Goal: Task Accomplishment & Management: Use online tool/utility

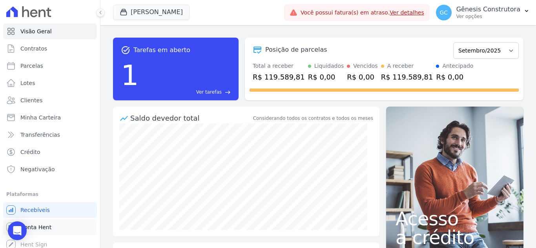
click at [52, 222] on link "Conta Hent" at bounding box center [50, 228] width 94 height 16
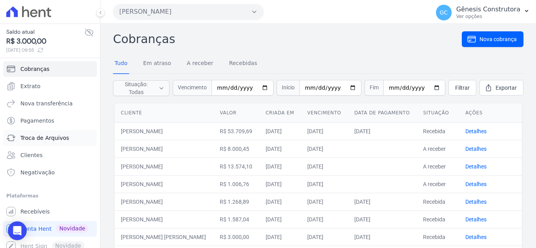
click at [55, 139] on span "Troca de Arquivos" at bounding box center [44, 138] width 49 height 8
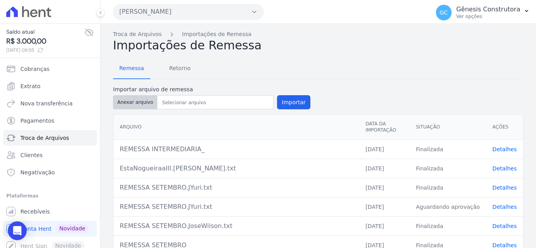
click at [135, 100] on button "Anexar arquivo" at bounding box center [135, 102] width 44 height 14
type input "TESTE NATURE"
click at [301, 102] on button "Importar" at bounding box center [293, 102] width 33 height 14
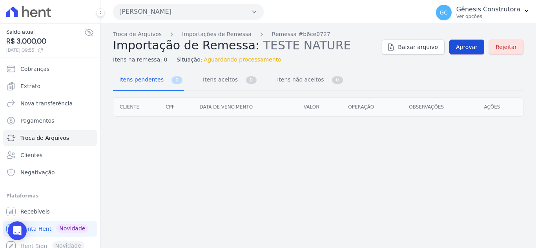
click at [473, 48] on span "Aprovar" at bounding box center [467, 47] width 22 height 8
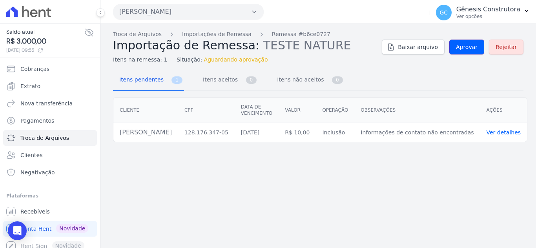
click at [473, 48] on span "Aprovar" at bounding box center [467, 47] width 22 height 8
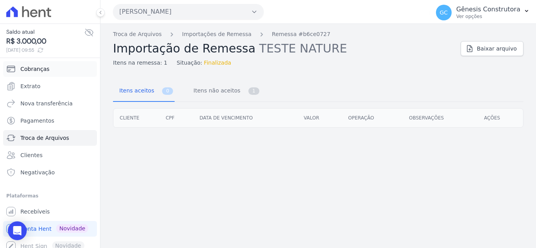
click at [30, 75] on link "Cobranças" at bounding box center [50, 69] width 94 height 16
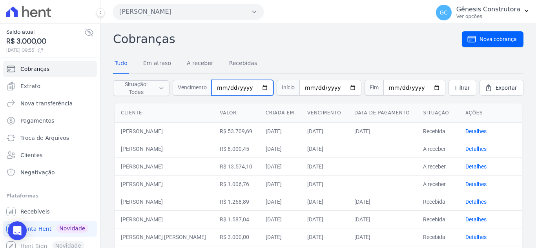
click at [225, 89] on input "date" at bounding box center [242, 88] width 62 height 16
type input "2025-09-16"
click at [456, 88] on span "Filtrar" at bounding box center [462, 88] width 15 height 8
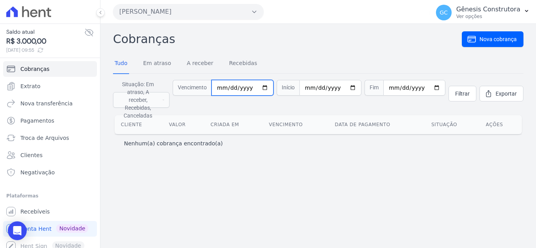
click at [234, 86] on input "2025-09-16" at bounding box center [242, 88] width 62 height 16
type input "[DATE]"
click at [275, 65] on nav "Tudo Em atraso A receber Recebidas" at bounding box center [318, 64] width 410 height 20
click at [465, 86] on link "Filtrar" at bounding box center [462, 94] width 28 height 16
drag, startPoint x: 448, startPoint y: 91, endPoint x: 456, endPoint y: 91, distance: 7.9
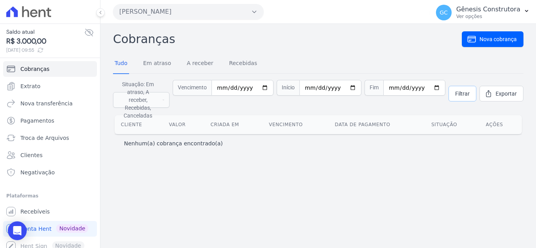
click at [454, 91] on form "Situação: Em atraso, A receber, Recebidas, Canceladas Em atraso A receber Receb…" at bounding box center [318, 94] width 410 height 40
click at [457, 91] on span "Filtrar" at bounding box center [462, 94] width 15 height 8
click at [45, 208] on span "Recebíveis" at bounding box center [34, 212] width 29 height 8
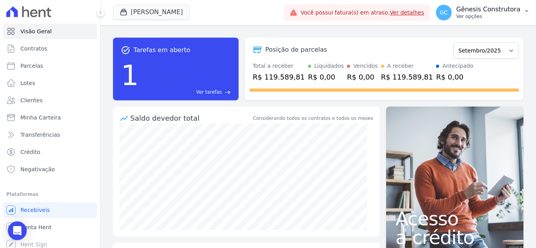
click at [490, 18] on p "Ver opções" at bounding box center [488, 16] width 64 height 6
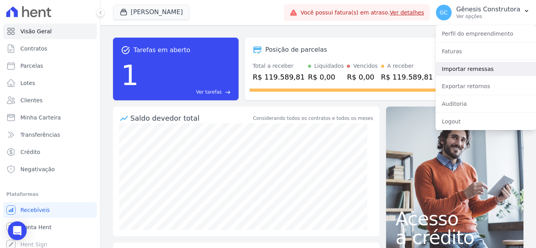
click at [475, 71] on link "Importar remessas" at bounding box center [486, 69] width 100 height 14
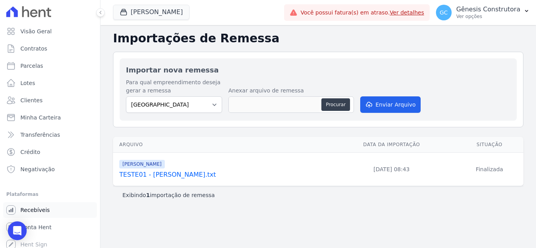
click at [39, 215] on link "Recebíveis" at bounding box center [50, 210] width 94 height 16
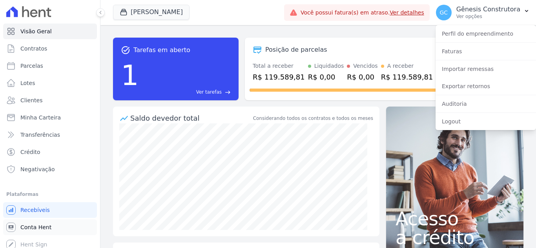
click at [44, 225] on span "Conta Hent" at bounding box center [35, 228] width 31 height 8
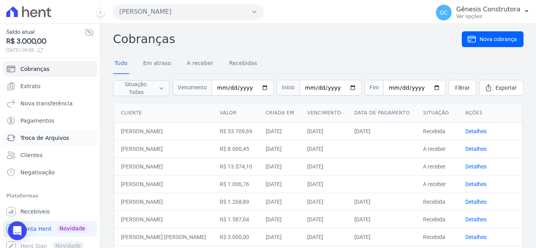
click at [62, 141] on span "Troca de Arquivos" at bounding box center [44, 138] width 49 height 8
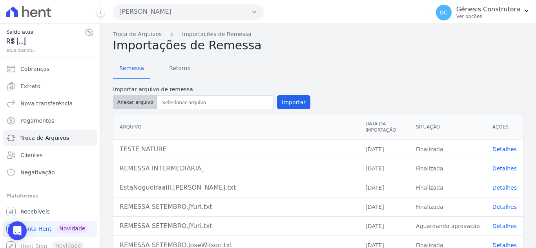
click at [131, 102] on button "Anexar arquivo" at bounding box center [135, 102] width 44 height 14
type input "TESTE NATURE (1)"
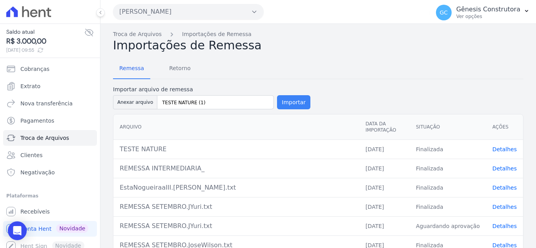
click at [279, 107] on button "Importar" at bounding box center [293, 102] width 33 height 14
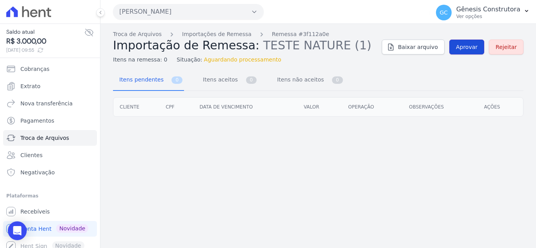
click at [460, 51] on link "Aprovar" at bounding box center [466, 47] width 35 height 15
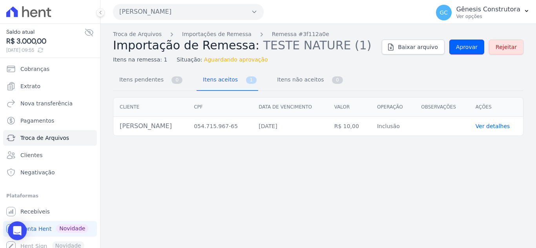
click at [460, 51] on span "Aprovar" at bounding box center [467, 47] width 22 height 8
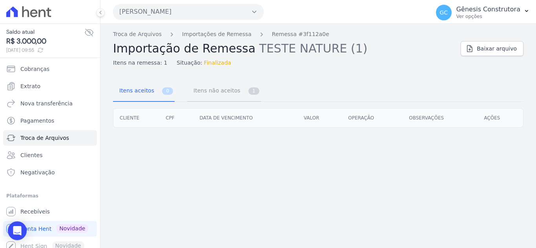
click at [225, 94] on span "Itens não aceitos" at bounding box center [215, 91] width 53 height 16
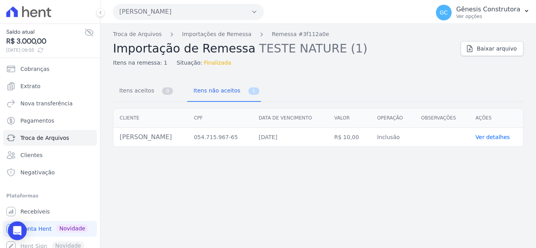
click at [482, 138] on link "Ver detalhes" at bounding box center [493, 137] width 35 height 6
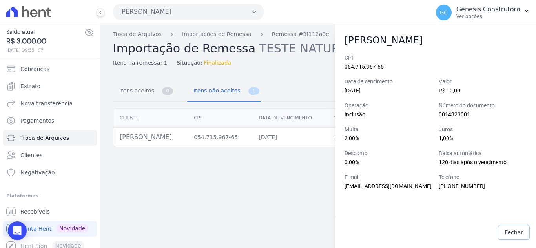
click at [518, 237] on link "Fechar" at bounding box center [514, 232] width 32 height 15
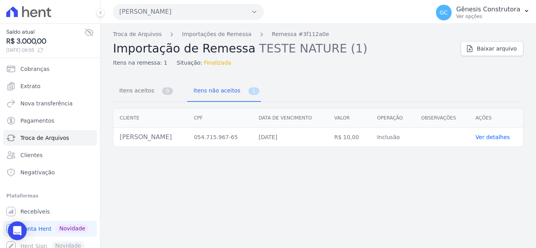
click at [494, 140] on link "Ver detalhes" at bounding box center [493, 137] width 35 height 6
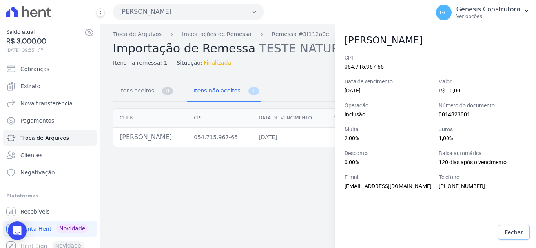
click at [518, 235] on span "Fechar" at bounding box center [514, 233] width 18 height 8
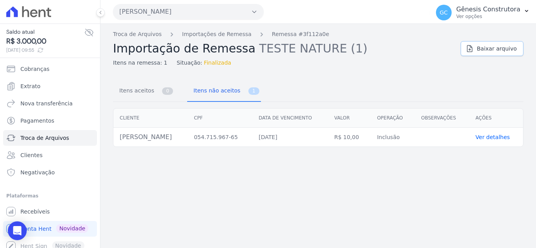
click at [505, 47] on span "Baixar arquivo" at bounding box center [497, 49] width 40 height 8
click at [321, 82] on div "Itens aceitos 0 Itens não aceitos 1" at bounding box center [318, 91] width 410 height 21
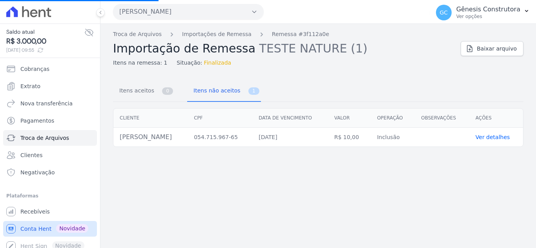
click at [44, 225] on link "Conta Hent Novidade" at bounding box center [50, 229] width 94 height 16
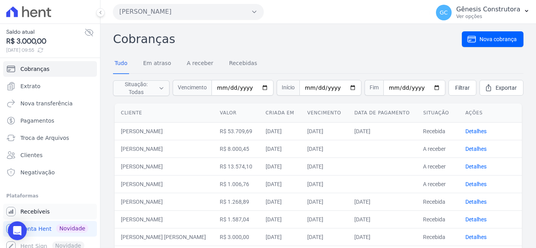
click at [44, 215] on span "Recebíveis" at bounding box center [34, 212] width 29 height 8
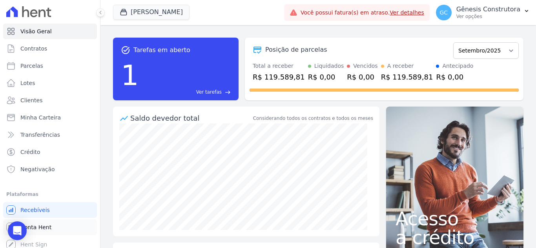
click at [44, 227] on span "Conta Hent" at bounding box center [35, 228] width 31 height 8
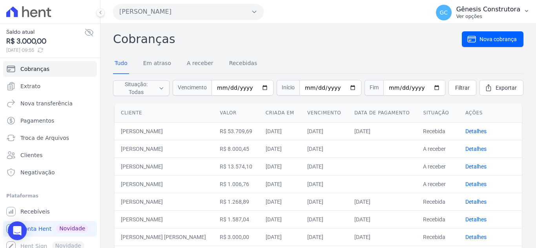
click at [504, 14] on p "Ver opções" at bounding box center [488, 16] width 64 height 6
click at [504, 13] on p "Ver opções" at bounding box center [488, 16] width 64 height 6
click at [57, 209] on link "Recebíveis" at bounding box center [50, 212] width 94 height 16
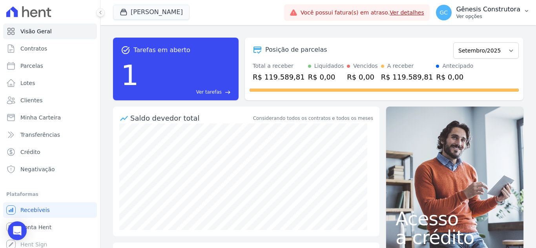
click at [479, 16] on p "Ver opções" at bounding box center [488, 16] width 64 height 6
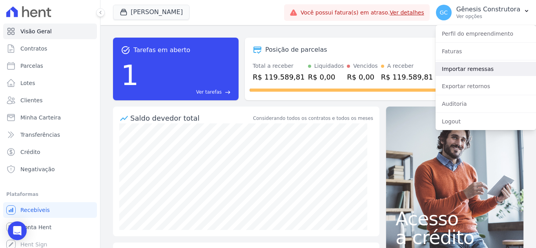
click at [507, 67] on link "Importar remessas" at bounding box center [486, 69] width 100 height 14
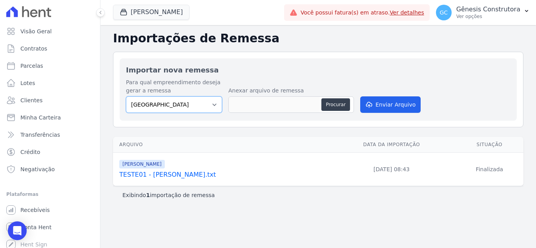
click at [186, 97] on select "Estação Nogueira Estação Nogueira 3 HILDEGARDO DE NORONHA" at bounding box center [174, 105] width 96 height 16
select select "2bdadd46-5d1b-4fa4-84f8-52c1ead576fb"
click at [126, 97] on select "Estação Nogueira Estação Nogueira 3 HILDEGARDO DE NORONHA" at bounding box center [174, 105] width 96 height 16
click at [343, 102] on button "Procurar" at bounding box center [335, 104] width 28 height 13
type input "TESTE NATURE (1) (1)"
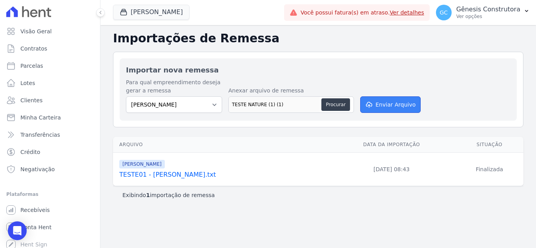
click at [402, 110] on button "Enviar Arquivo" at bounding box center [390, 105] width 60 height 16
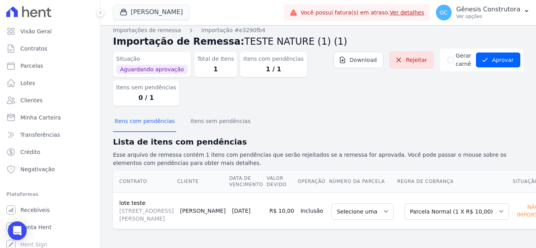
scroll to position [13, 0]
click at [495, 53] on button "Aprovar" at bounding box center [498, 60] width 44 height 15
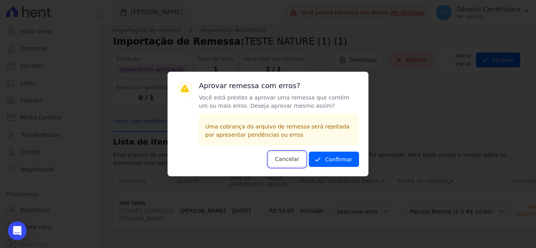
click at [286, 159] on button "Cancelar" at bounding box center [287, 159] width 38 height 15
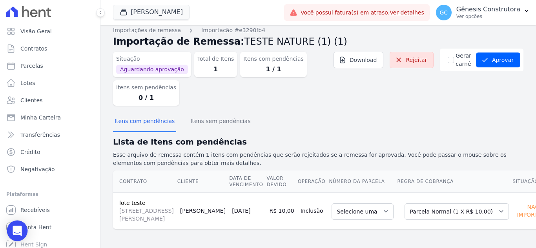
click at [20, 230] on icon "Open Intercom Messenger" at bounding box center [17, 231] width 9 height 10
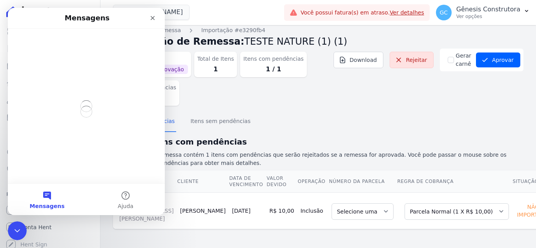
scroll to position [0, 0]
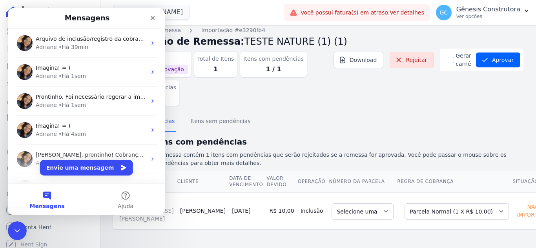
click at [70, 57] on div "Arquivo de inclusão/registro da cobrança do [PERSON_NAME]: [PERSON_NAME] • Há 3…" at bounding box center [86, 43] width 157 height 29
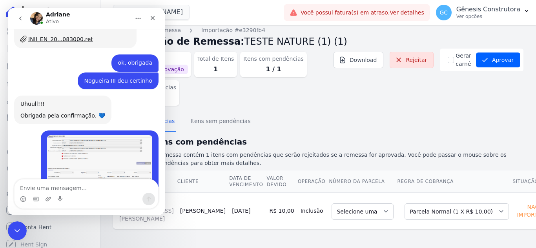
scroll to position [3627, 0]
type textarea "b"
type textarea "bom dia!"
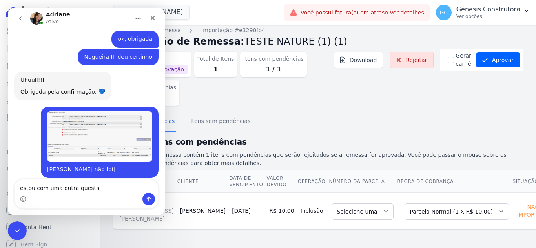
type textarea "estou com uma outra questão"
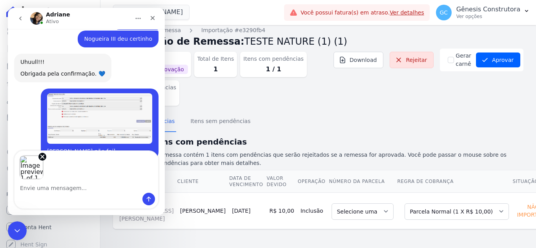
scroll to position [3697, 0]
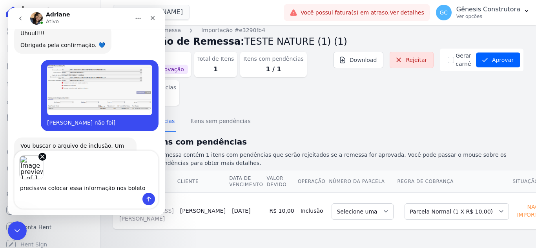
type textarea "precisava colocar essa informação nos boletos"
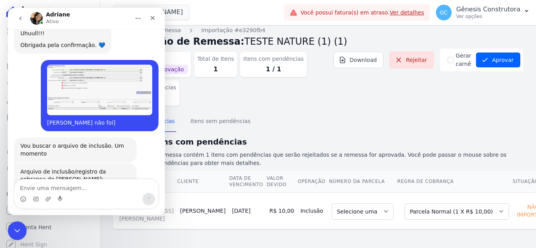
scroll to position [3731, 0]
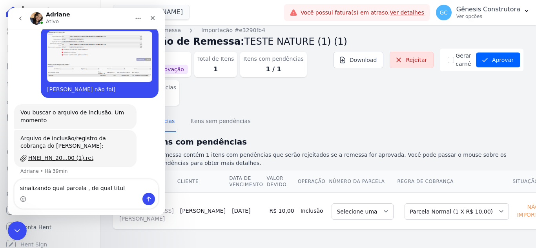
type textarea "sinalizando qual parcela , de qual titulo"
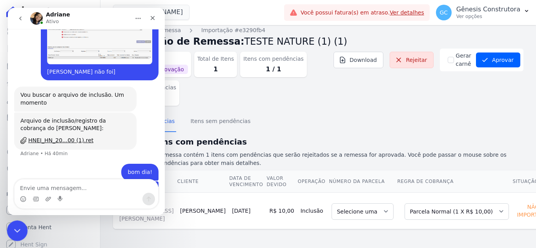
drag, startPoint x: 20, startPoint y: 223, endPoint x: 16, endPoint y: 457, distance: 234.3
click at [21, 221] on div "Encerramento do Messenger da Intercom" at bounding box center [16, 230] width 19 height 19
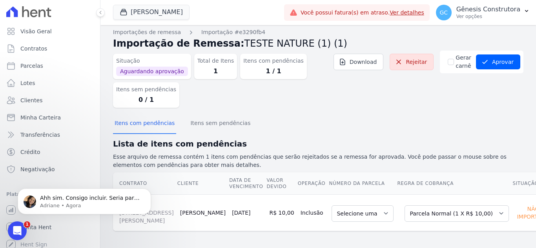
scroll to position [0, 0]
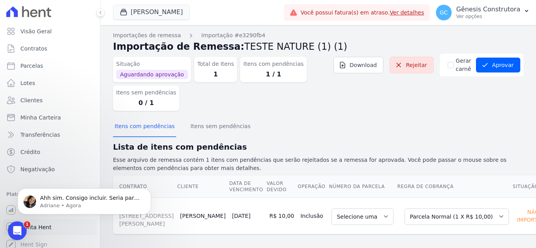
click at [53, 229] on link "Conta Hent" at bounding box center [50, 228] width 94 height 16
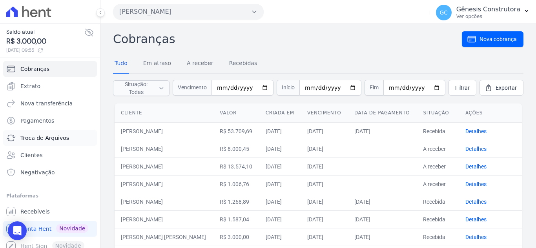
click at [39, 138] on span "Troca de Arquivos" at bounding box center [44, 138] width 49 height 8
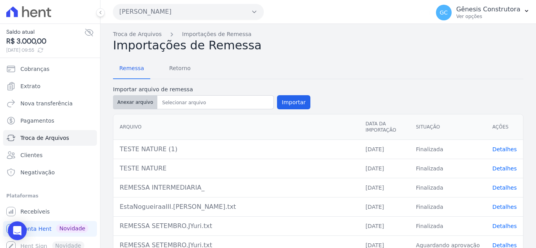
click at [147, 97] on button "Anexar arquivo" at bounding box center [135, 102] width 44 height 14
type input "6"
click at [297, 101] on button "Importar" at bounding box center [293, 102] width 33 height 14
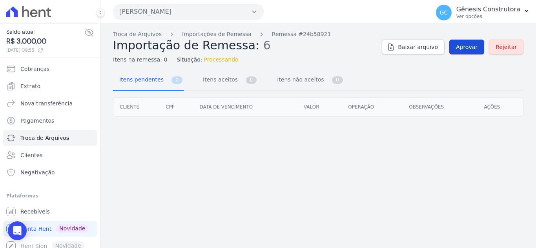
click at [473, 45] on span "Aprovar" at bounding box center [467, 47] width 22 height 8
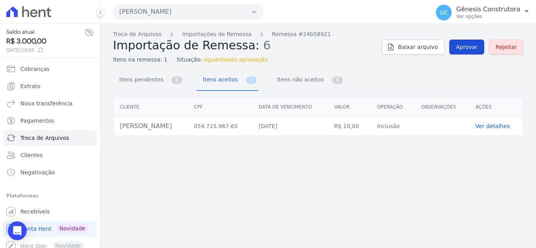
click at [472, 45] on span "Aprovar" at bounding box center [467, 47] width 22 height 8
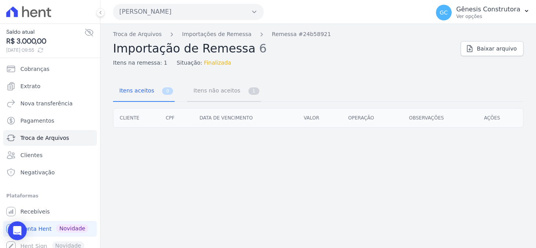
click at [248, 93] on span "1" at bounding box center [253, 91] width 11 height 7
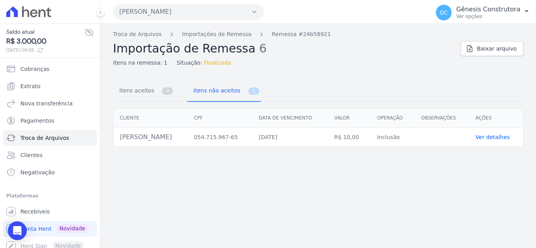
click at [502, 136] on link "Ver detalhes" at bounding box center [493, 137] width 35 height 6
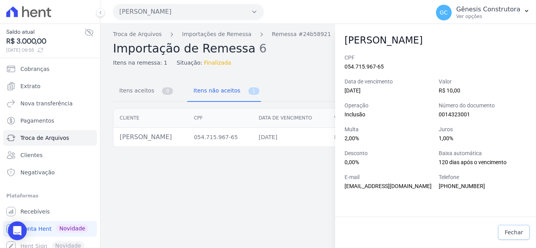
click at [511, 234] on span "Fechar" at bounding box center [514, 233] width 18 height 8
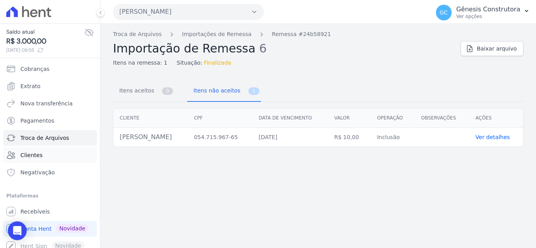
click at [37, 155] on span "Clientes" at bounding box center [31, 155] width 22 height 8
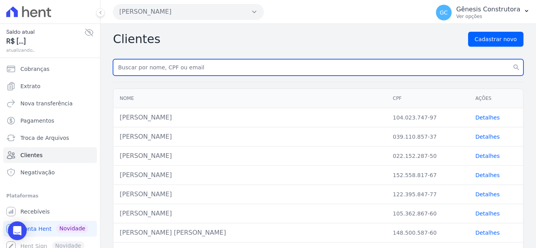
click at [186, 66] on input "text" at bounding box center [318, 67] width 410 height 16
type input "[PERSON_NAME]"
click at [509, 59] on button "search" at bounding box center [516, 67] width 14 height 16
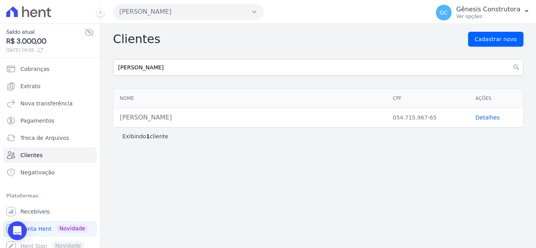
click at [479, 120] on link "Detalhes" at bounding box center [487, 118] width 24 height 6
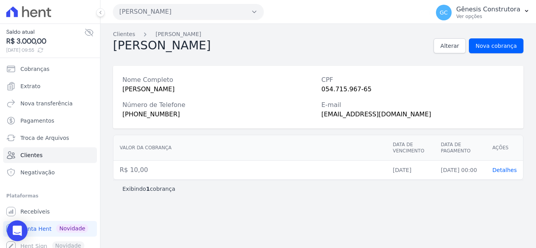
click at [20, 230] on icon "Open Intercom Messenger" at bounding box center [17, 231] width 9 height 10
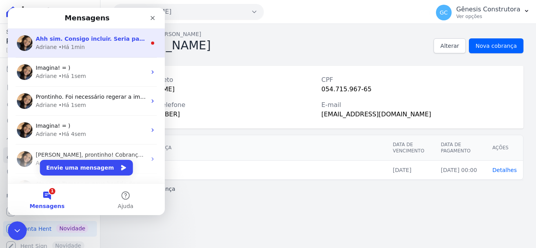
click at [107, 34] on div "Ahh sim. Consigo incluir. Seria para todos os empreendimentos? Adriane • Há 1min" at bounding box center [86, 43] width 157 height 29
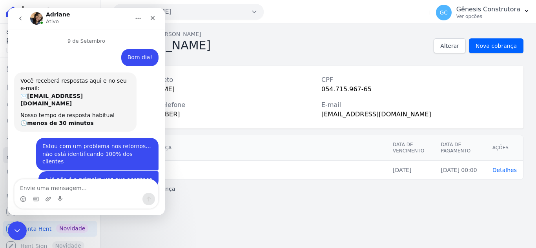
scroll to position [20, 0]
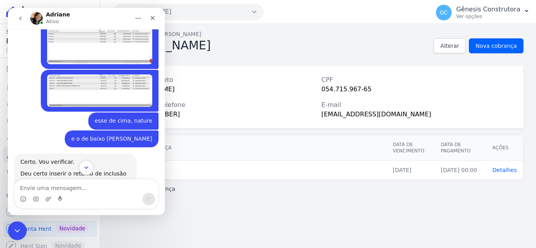
click at [81, 170] on button "Scroll to bottom" at bounding box center [86, 167] width 15 height 15
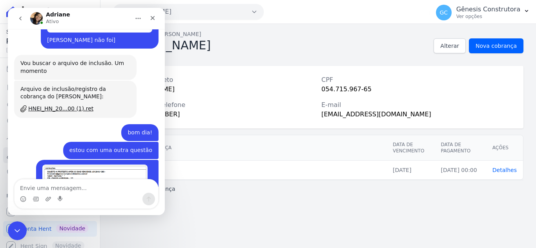
scroll to position [3779, 0]
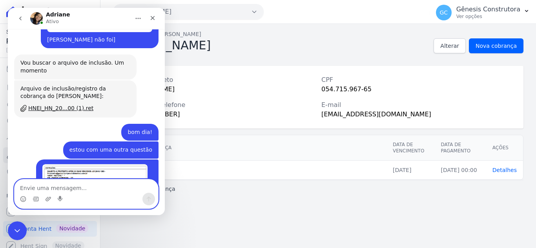
click at [111, 180] on textarea "Envie uma mensagem..." at bounding box center [87, 186] width 144 height 13
type textarea "sim"
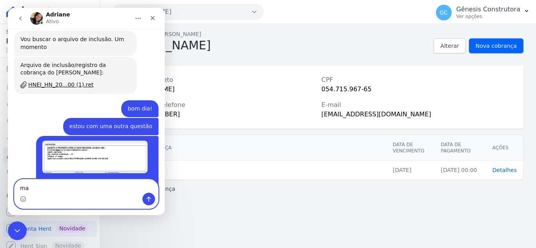
type textarea "m"
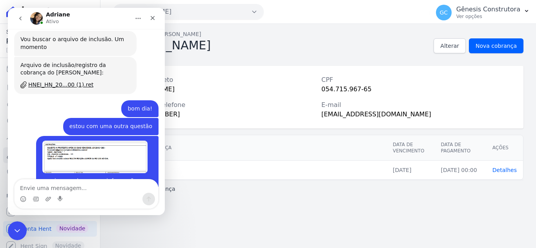
click at [116, 141] on img "Gênesis diz…" at bounding box center [94, 157] width 105 height 33
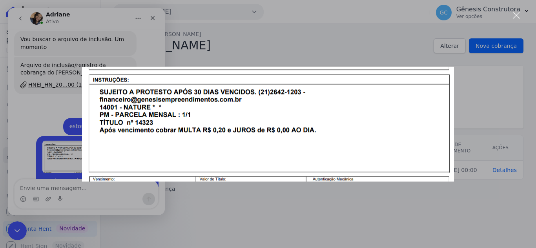
scroll to position [0, 0]
click at [37, 101] on div "Messenger da Intercom" at bounding box center [268, 124] width 536 height 248
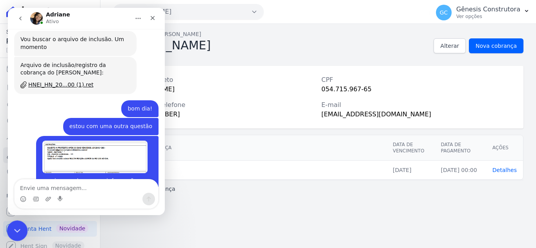
click at [16, 221] on div "Encerramento do Messenger da Intercom" at bounding box center [16, 230] width 19 height 19
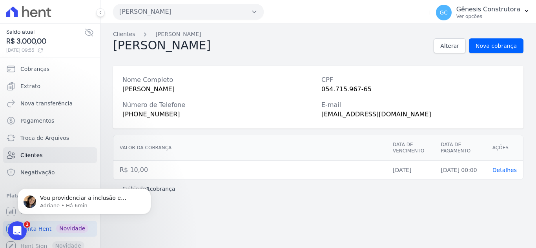
scroll to position [3834, 0]
click at [27, 220] on body "Vou providenciar a inclusão e confirmo para você em breve. ; ) [PERSON_NAME] • …" at bounding box center [84, 199] width 151 height 49
click at [17, 228] on icon "Abertura do Messenger da Intercom" at bounding box center [16, 230] width 13 height 13
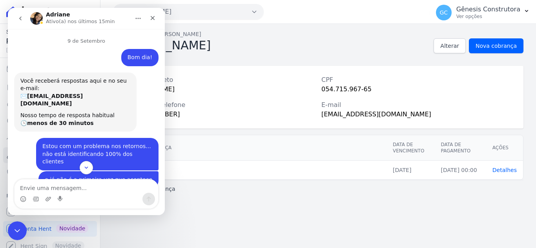
scroll to position [1, 0]
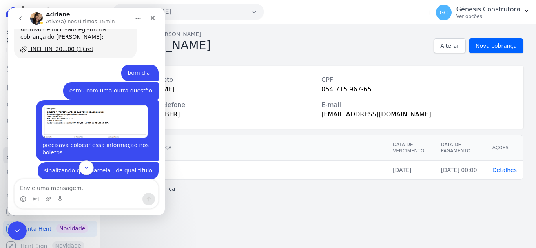
click at [88, 165] on icon "Scroll to bottom" at bounding box center [86, 167] width 7 height 7
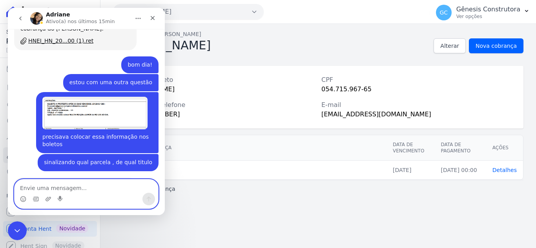
click at [88, 182] on textarea "Envie uma mensagem..." at bounding box center [87, 186] width 144 height 13
type textarea "OK"
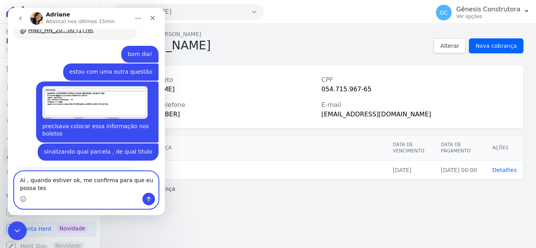
scroll to position [3865, 0]
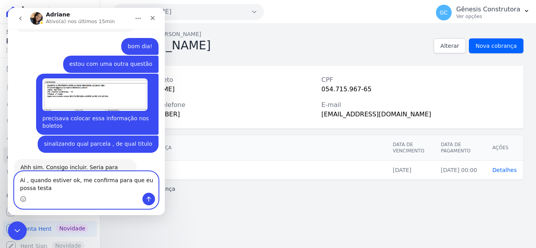
type textarea "Ai , quando estiver ok, me confirma para que eu possa testar"
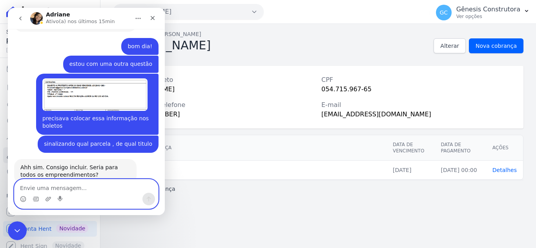
scroll to position [3883, 0]
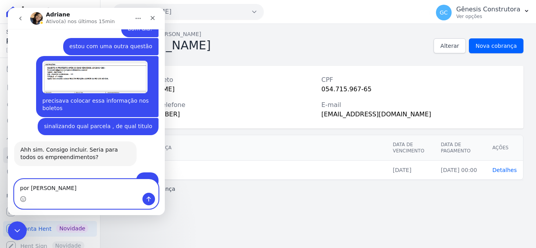
type textarea "por gentileza"
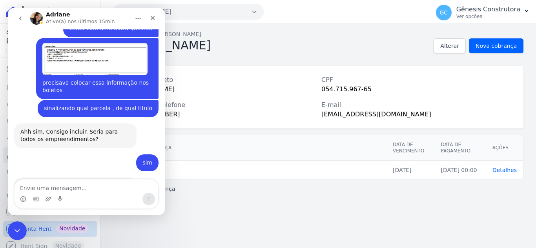
click at [28, 229] on span "Conta Hent" at bounding box center [35, 229] width 31 height 8
